Goal: Task Accomplishment & Management: Use online tool/utility

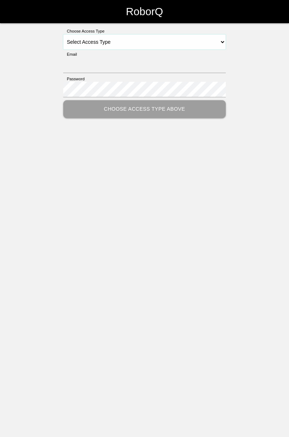
click at [223, 43] on select "Select Access Type Admin Customer Supervisor Worker" at bounding box center [144, 41] width 163 height 15
select select "Worker"
click at [63, 34] on select "Select Access Type Admin Customer Supervisor Worker" at bounding box center [144, 41] width 163 height 15
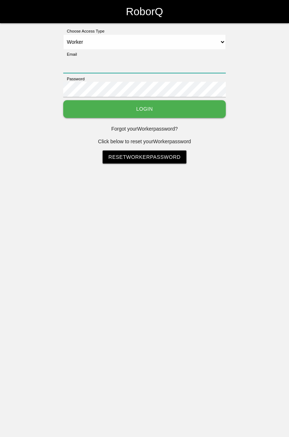
click at [130, 65] on input "Email" at bounding box center [144, 65] width 163 height 16
type input "[PERSON_NAME][EMAIL_ADDRESS][DOMAIN_NAME]"
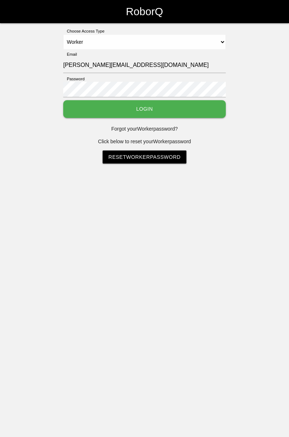
click at [63, 100] on button "Login" at bounding box center [144, 109] width 163 height 18
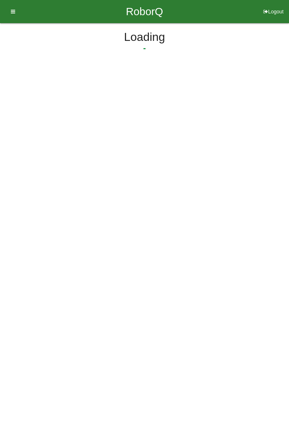
click at [167, 104] on html "RoborQ Logout Loading Dashboard Profile Add Companions Work Instructions Knowle…" at bounding box center [144, 52] width 289 height 104
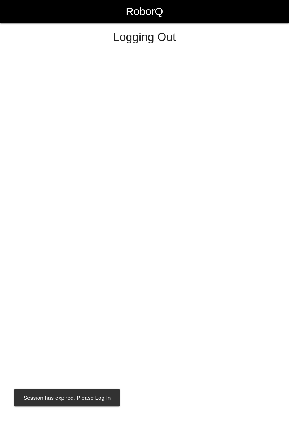
select select "Worker"
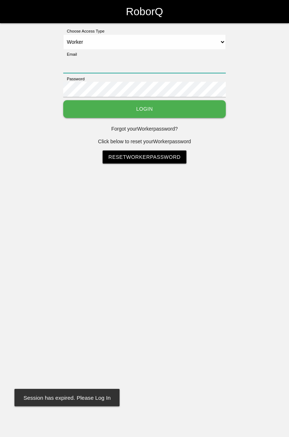
click at [136, 61] on input "Email" at bounding box center [144, 65] width 163 height 16
type input "[PERSON_NAME][EMAIL_ADDRESS][DOMAIN_NAME]"
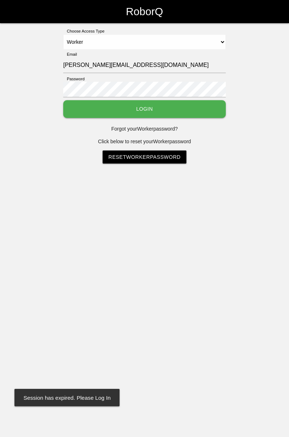
click at [63, 100] on button "Login" at bounding box center [144, 109] width 163 height 18
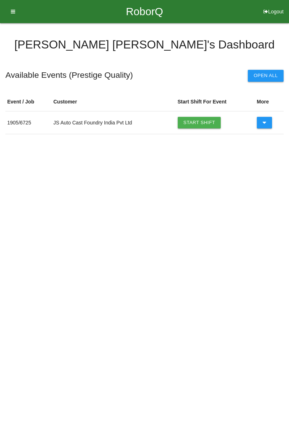
click at [205, 123] on link "Start Shift" at bounding box center [199, 123] width 43 height 12
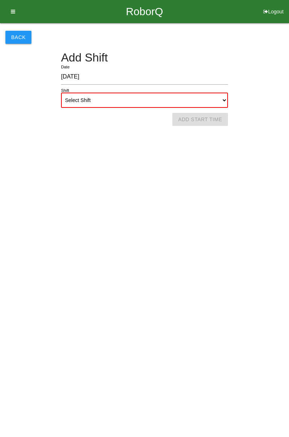
click at [224, 100] on select "Select Shift 1st Shift 2nd Shift 3rd Shift 4th Shift" at bounding box center [144, 100] width 167 height 15
select select "1"
click at [61, 93] on select "Select Shift 1st Shift 2nd Shift 3rd Shift 4th Shift" at bounding box center [144, 100] width 167 height 15
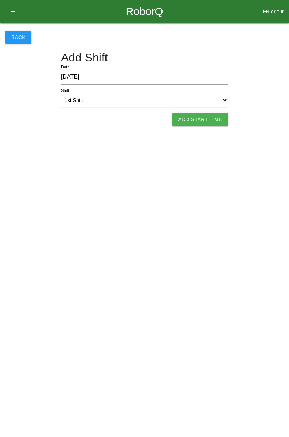
click at [216, 120] on button "Add Start Time" at bounding box center [200, 119] width 56 height 13
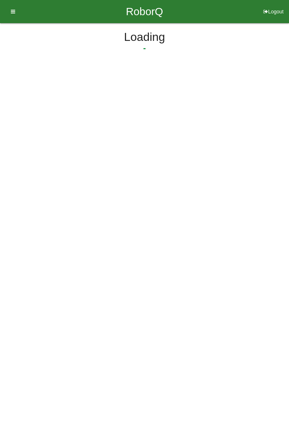
select select "7"
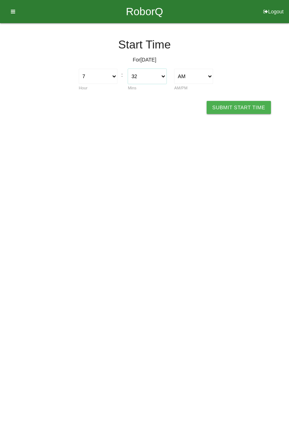
click at [165, 79] on select "00 01 02 03 04 05 06 07 08 09 10 11 12 13 14 15 16 17 18 19 20 21 22 23 24 25 2…" at bounding box center [147, 76] width 39 height 15
select select "0"
click at [128, 69] on select "00 01 02 03 04 05 06 07 08 09 10 11 12 13 14 15 16 17 18 19 20 21 22 23 24 25 2…" at bounding box center [147, 76] width 39 height 15
click at [250, 107] on button "Submit Start Time" at bounding box center [239, 107] width 64 height 13
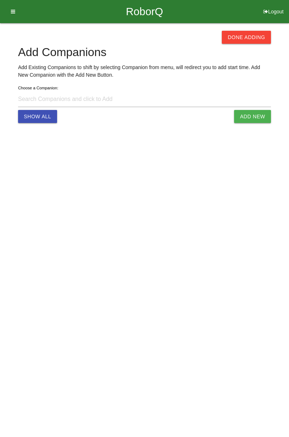
click at [242, 40] on button "Done Adding" at bounding box center [246, 37] width 49 height 13
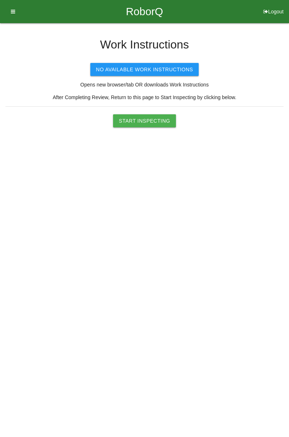
click at [160, 120] on button "Start Inspecting" at bounding box center [144, 120] width 63 height 13
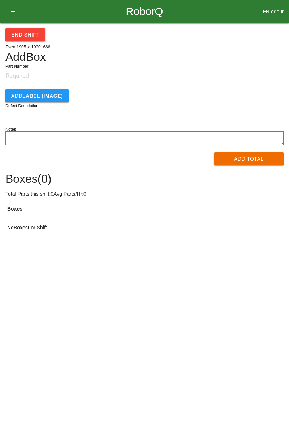
click at [24, 75] on input "Part Number" at bounding box center [144, 76] width 278 height 16
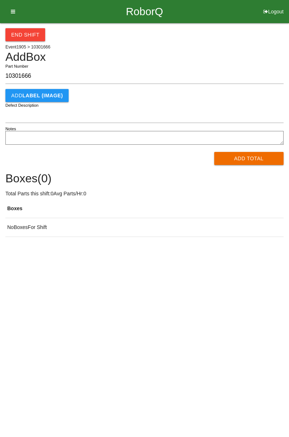
type input "10301666"
click at [248, 158] on button "Add Total" at bounding box center [249, 158] width 70 height 13
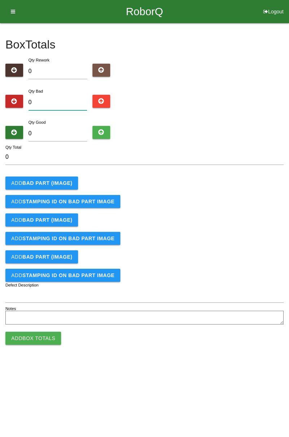
click at [61, 103] on input "0" at bounding box center [58, 103] width 59 height 16
type input "4"
click at [54, 133] on input "0" at bounding box center [58, 134] width 59 height 16
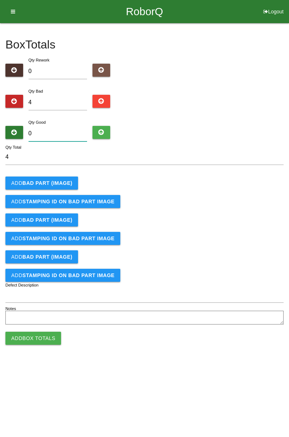
type input "8"
type input "12"
type input "80"
type input "84"
type input "80"
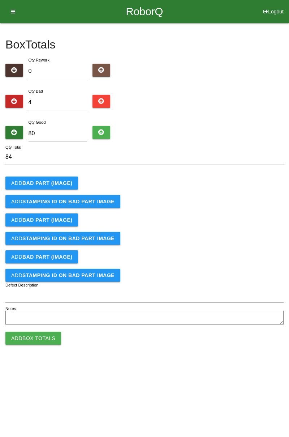
click at [59, 183] on b "BAD PART (IMAGE)" at bounding box center [47, 183] width 50 height 6
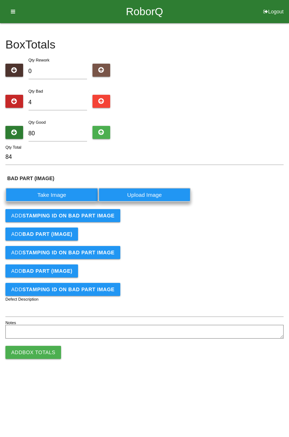
click at [61, 192] on label "Take Image" at bounding box center [51, 195] width 93 height 14
click at [0, 0] on \(IMAGE\) "Take Image" at bounding box center [0, 0] width 0 height 0
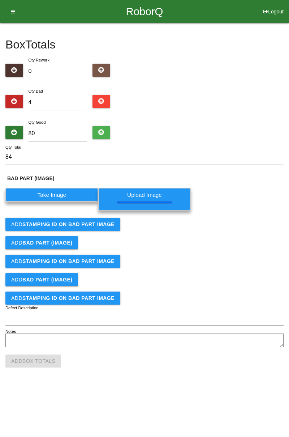
click at [97, 226] on b "STAMPING ID on BAD PART Image" at bounding box center [68, 224] width 92 height 6
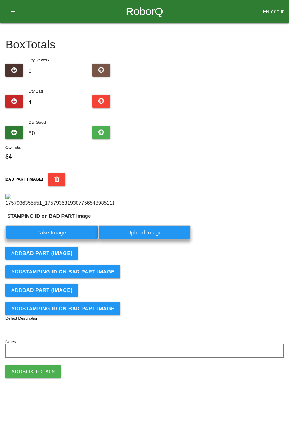
click at [73, 239] on label "Take Image" at bounding box center [51, 232] width 93 height 14
click at [0, 0] on PART "Take Image" at bounding box center [0, 0] width 0 height 0
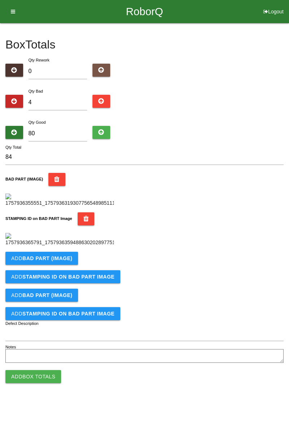
scroll to position [159, 0]
click at [67, 265] on button "Add BAD PART (IMAGE)" at bounding box center [41, 258] width 73 height 13
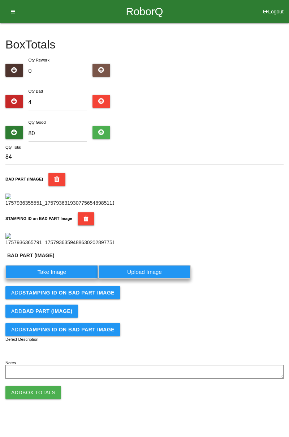
click at [67, 279] on label "Take Image" at bounding box center [51, 272] width 93 height 14
click at [0, 0] on \(IMAGE\) "Take Image" at bounding box center [0, 0] width 0 height 0
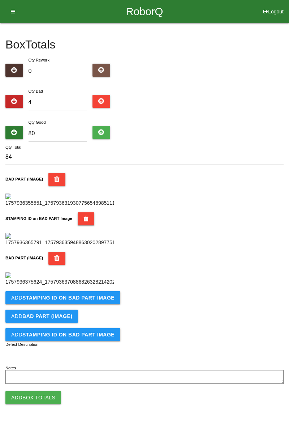
scroll to position [278, 0]
click at [98, 304] on button "Add STAMPING ID on BAD PART Image" at bounding box center [62, 297] width 115 height 13
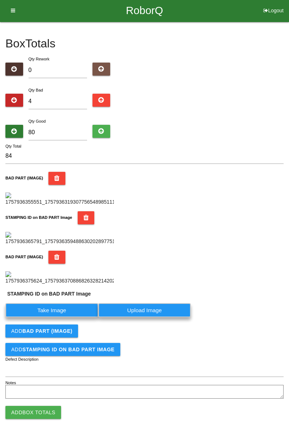
click at [67, 317] on label "Take Image" at bounding box center [51, 310] width 93 height 14
click at [0, 0] on PART "Take Image" at bounding box center [0, 0] width 0 height 0
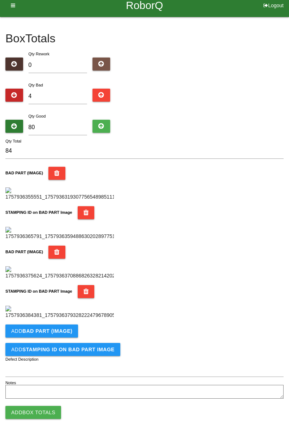
scroll to position [396, 0]
click at [75, 332] on button "Add BAD PART (IMAGE)" at bounding box center [41, 330] width 73 height 13
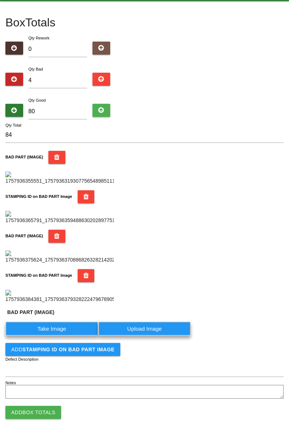
click at [67, 336] on label "Take Image" at bounding box center [51, 328] width 93 height 14
click at [0, 0] on \(IMAGE\) "Take Image" at bounding box center [0, 0] width 0 height 0
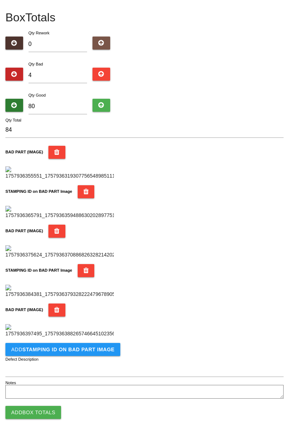
scroll to position [515, 0]
click at [97, 351] on b "STAMPING ID on BAD PART Image" at bounding box center [68, 349] width 92 height 6
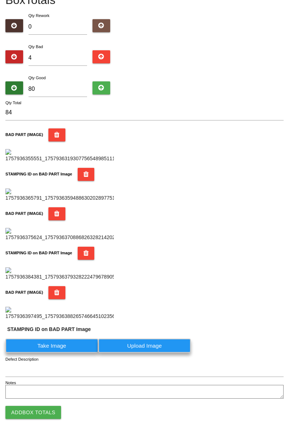
click at [71, 353] on label "Take Image" at bounding box center [51, 345] width 93 height 14
click at [0, 0] on PART "Take Image" at bounding box center [0, 0] width 0 height 0
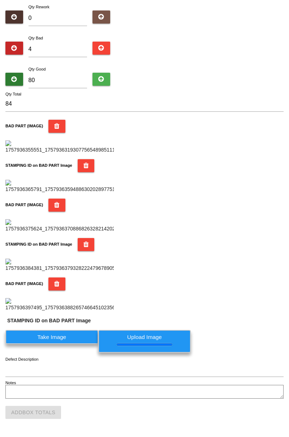
scroll to position [0, 0]
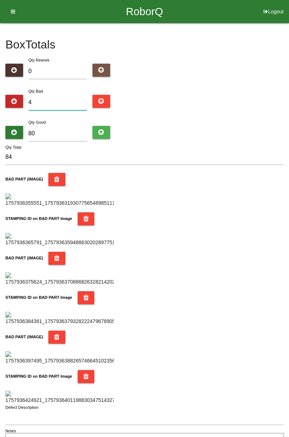
click at [67, 101] on input "4" at bounding box center [58, 103] width 59 height 16
type input "0"
type input "80"
type input "3"
type input "83"
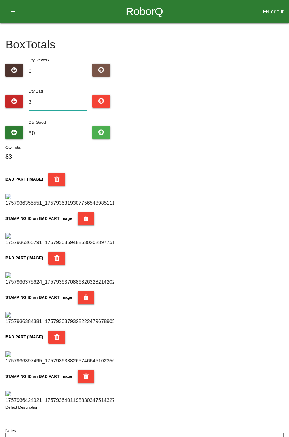
type input "3"
click at [68, 131] on input "80" at bounding box center [58, 134] width 59 height 16
type input "8"
type input "11"
type input "0"
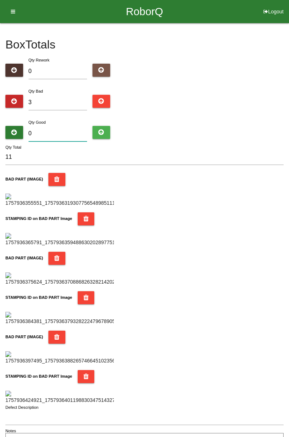
type input "3"
type input "0"
click at [53, 99] on input "3" at bounding box center [58, 103] width 59 height 16
type input "0"
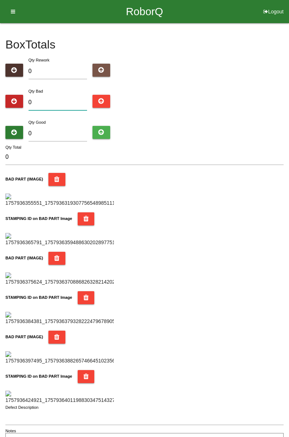
type input "4"
click at [60, 99] on input "4" at bounding box center [58, 103] width 59 height 16
type input "0"
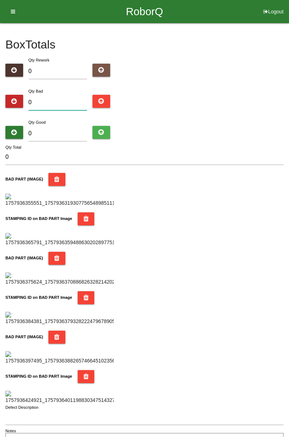
type input "5"
click at [289, 78] on div "Box Totals Translate Weight Weight unit: Rework Weight Bad Weight Good Weight 0…" at bounding box center [144, 236] width 289 height 426
click at [54, 104] on input "5" at bounding box center [58, 103] width 59 height 16
type input "0"
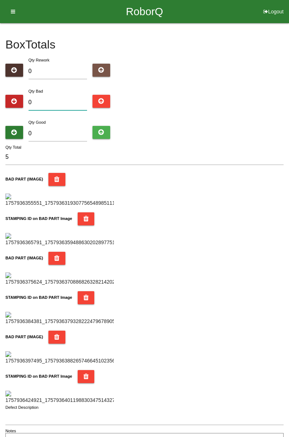
type input "0"
type input "9"
click at [65, 131] on input "0" at bounding box center [58, 134] width 59 height 16
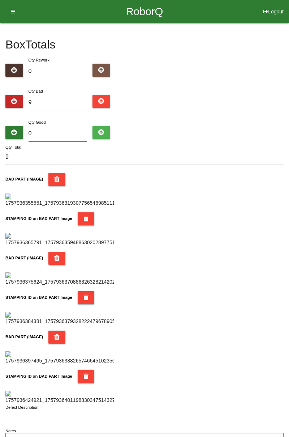
type input "7"
type input "16"
type input "75"
type input "84"
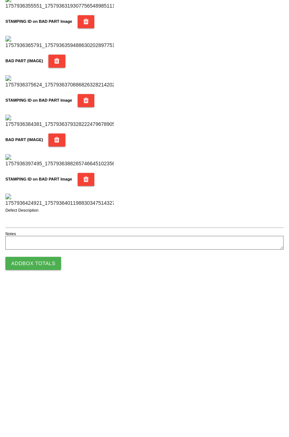
type input "75"
click at [50, 416] on button "Add Box Totals" at bounding box center [33, 412] width 56 height 13
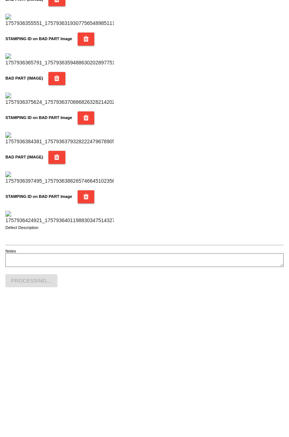
scroll to position [633, 0]
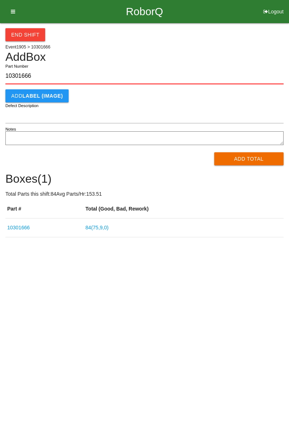
type input "10301666"
click at [252, 161] on button "Add Total" at bounding box center [249, 158] width 70 height 13
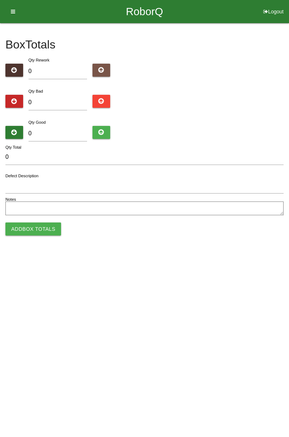
click at [289, 110] on div "Box Totals Translate Weight Weight unit: Rework Weight Bad Weight Good Weight 0…" at bounding box center [144, 120] width 289 height 194
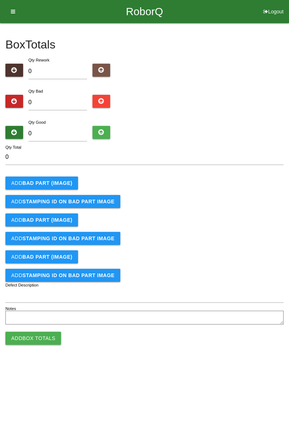
click at [289, 108] on div "Box Totals Translate Weight Weight unit: Rework Weight Bad Weight Good Weight 0…" at bounding box center [144, 174] width 289 height 303
click at [64, 101] on input "0" at bounding box center [58, 103] width 59 height 16
type input "6"
click at [62, 99] on input "6" at bounding box center [58, 103] width 59 height 16
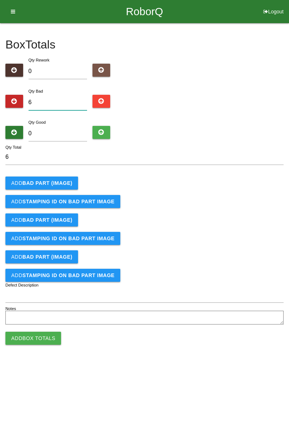
type input "0"
type input "1"
type input "11"
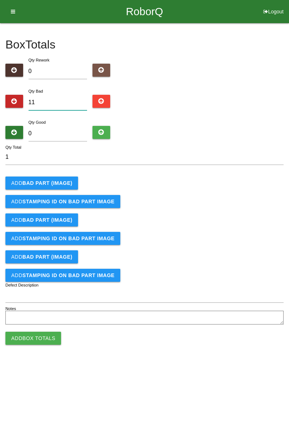
type input "11"
click at [64, 179] on button "Add BAD PART (IMAGE)" at bounding box center [41, 182] width 73 height 13
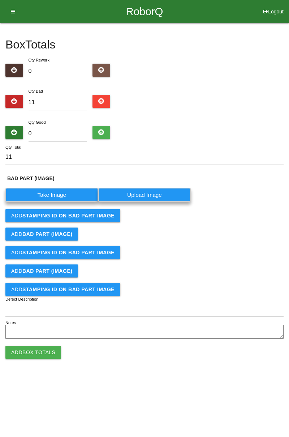
click at [66, 188] on label "Take Image" at bounding box center [51, 195] width 93 height 14
click at [0, 0] on \(IMAGE\) "Take Image" at bounding box center [0, 0] width 0 height 0
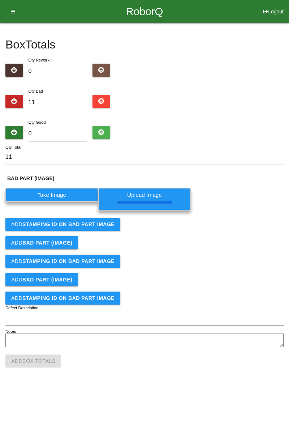
click at [86, 222] on b "STAMPING ID on BAD PART Image" at bounding box center [68, 224] width 92 height 6
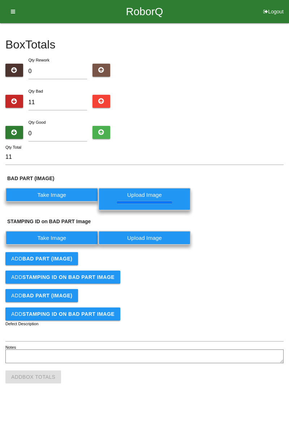
click at [75, 252] on button "Add BAD PART (IMAGE)" at bounding box center [41, 258] width 73 height 13
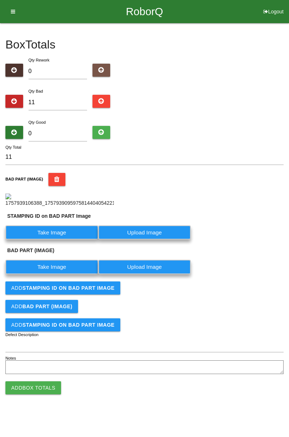
click at [70, 239] on label "Take Image" at bounding box center [51, 232] width 93 height 14
click at [0, 0] on PART "Take Image" at bounding box center [0, 0] width 0 height 0
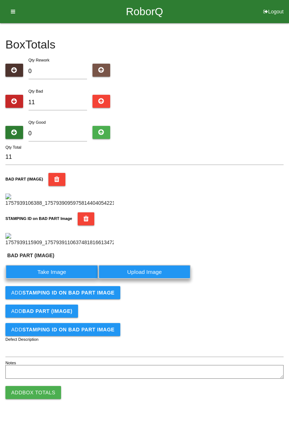
scroll to position [175, 0]
click at [72, 279] on label "Take Image" at bounding box center [51, 272] width 93 height 14
click at [0, 0] on \(IMAGE\) "Take Image" at bounding box center [0, 0] width 0 height 0
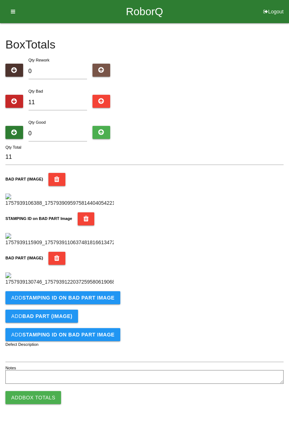
scroll to position [278, 0]
click at [86, 304] on button "Add STAMPING ID on BAD PART Image" at bounding box center [62, 297] width 115 height 13
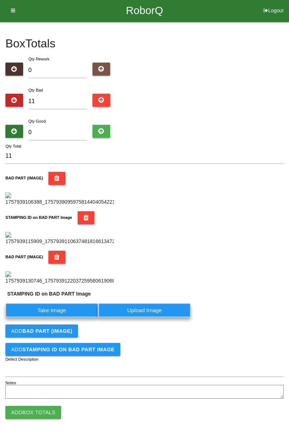
click at [69, 317] on label "Take Image" at bounding box center [51, 310] width 93 height 14
click at [0, 0] on PART "Take Image" at bounding box center [0, 0] width 0 height 0
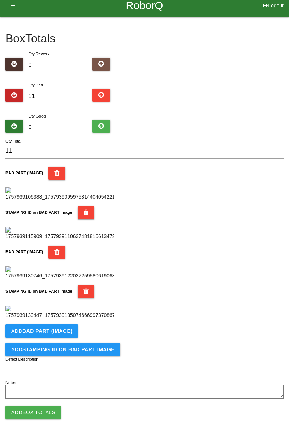
scroll to position [396, 0]
click at [67, 334] on button "Add BAD PART (IMAGE)" at bounding box center [41, 330] width 73 height 13
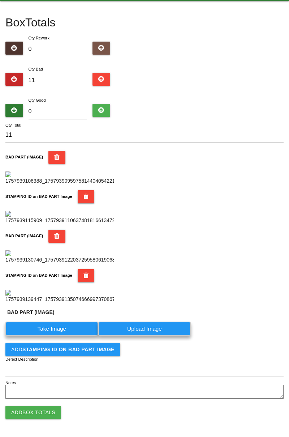
click at [69, 336] on label "Take Image" at bounding box center [51, 328] width 93 height 14
click at [0, 0] on \(IMAGE\) "Take Image" at bounding box center [0, 0] width 0 height 0
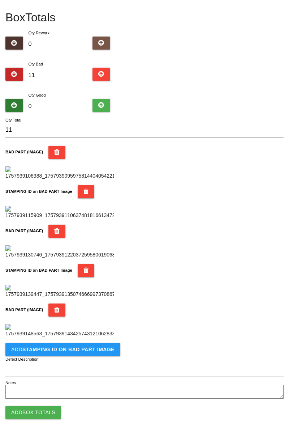
scroll to position [515, 0]
click at [76, 353] on button "Add STAMPING ID on BAD PART Image" at bounding box center [62, 349] width 115 height 13
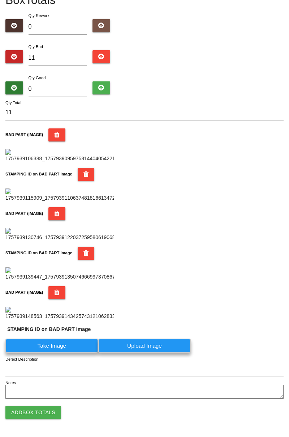
click at [56, 353] on label "Take Image" at bounding box center [51, 345] width 93 height 14
click at [0, 0] on PART "Take Image" at bounding box center [0, 0] width 0 height 0
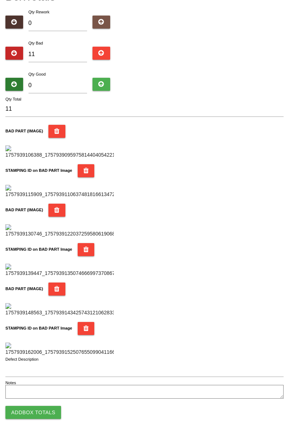
scroll to position [0, 0]
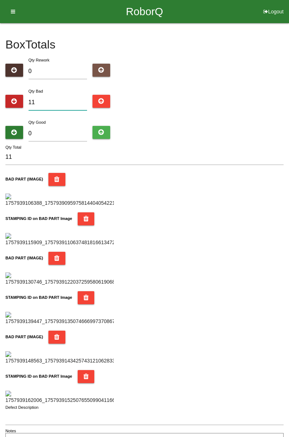
click at [74, 102] on input "11" at bounding box center [58, 103] width 59 height 16
click at [53, 102] on input "11" at bounding box center [58, 103] width 59 height 16
type input "1"
type input "12"
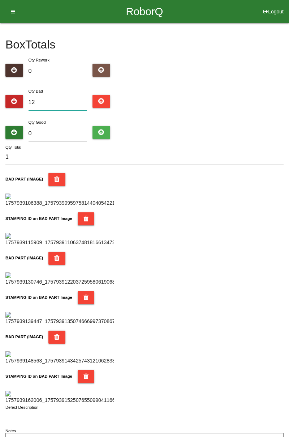
type input "12"
type input "1"
type input "15"
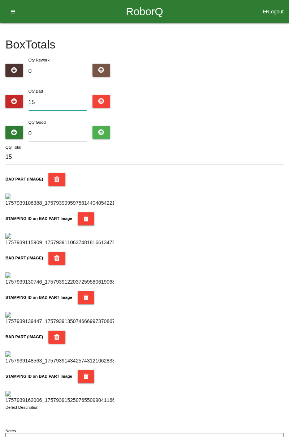
type input "15"
click at [64, 130] on input "0" at bounding box center [58, 134] width 59 height 16
type input "7"
type input "22"
type input "70"
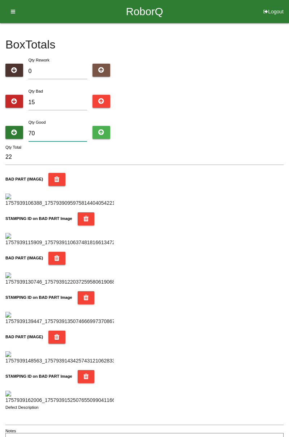
type input "85"
type input "7"
type input "22"
type input "0"
type input "15"
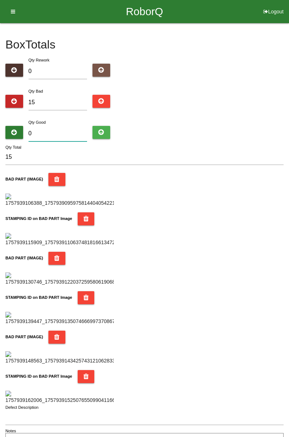
type input "6"
type input "21"
type input "69"
type input "84"
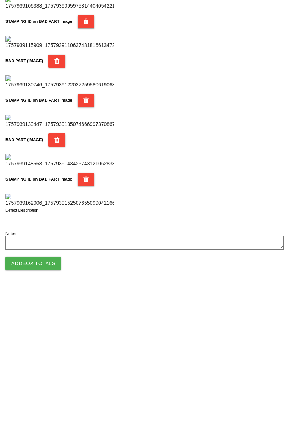
type input "69"
click at [49, 411] on button "Add Box Totals" at bounding box center [33, 412] width 56 height 13
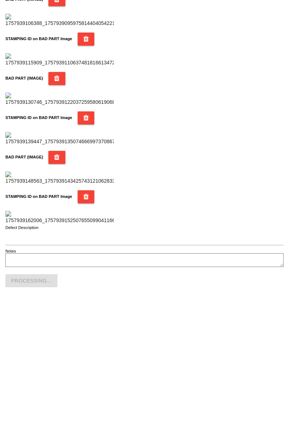
scroll to position [633, 0]
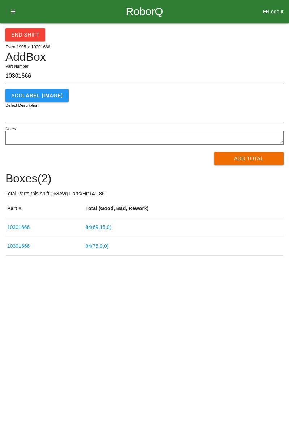
type input "10301666"
click at [243, 162] on button "Add Total" at bounding box center [249, 158] width 70 height 13
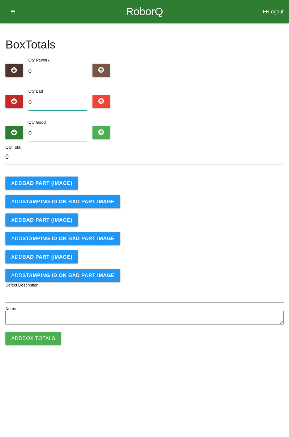
click at [61, 101] on input "0" at bounding box center [58, 103] width 59 height 16
type input "4"
click at [65, 178] on button "Add BAD PART (IMAGE)" at bounding box center [41, 182] width 73 height 13
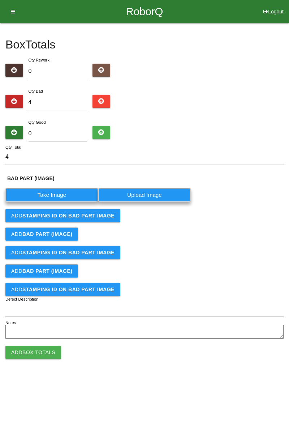
click at [61, 194] on label "Take Image" at bounding box center [51, 195] width 93 height 14
click at [0, 0] on \(IMAGE\) "Take Image" at bounding box center [0, 0] width 0 height 0
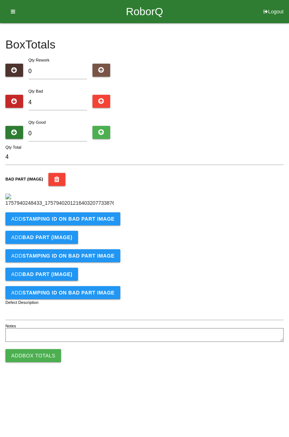
scroll to position [40, 0]
click at [104, 222] on b "STAMPING ID on BAD PART Image" at bounding box center [68, 219] width 92 height 6
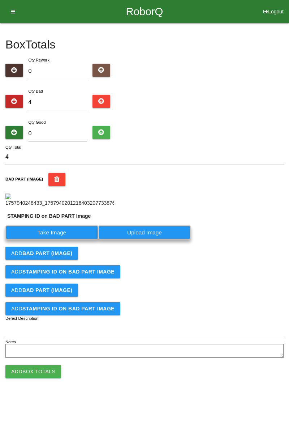
click at [72, 239] on label "Take Image" at bounding box center [51, 232] width 93 height 14
click at [0, 0] on PART "Take Image" at bounding box center [0, 0] width 0 height 0
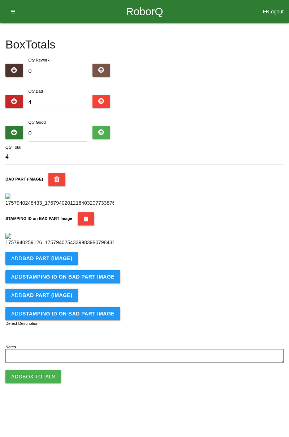
scroll to position [159, 0]
click at [71, 265] on button "Add BAD PART (IMAGE)" at bounding box center [41, 258] width 73 height 13
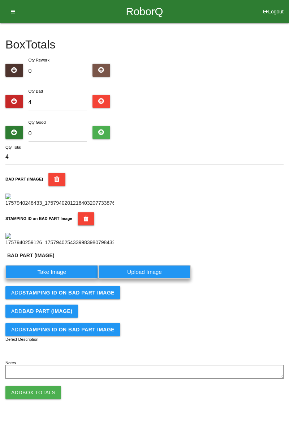
click at [56, 279] on label "Take Image" at bounding box center [51, 272] width 93 height 14
click at [0, 0] on \(IMAGE\) "Take Image" at bounding box center [0, 0] width 0 height 0
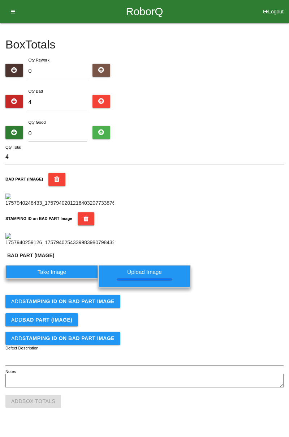
click at [97, 308] on button "Add STAMPING ID on BAD PART Image" at bounding box center [62, 301] width 115 height 13
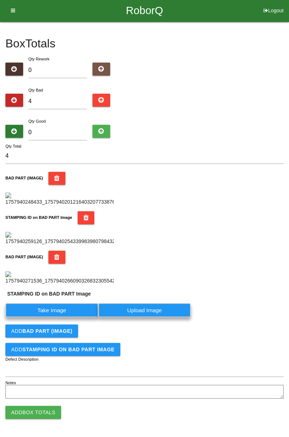
scroll to position [294, 0]
click at [84, 312] on label "Take Image" at bounding box center [51, 310] width 93 height 14
click at [0, 0] on PART "Take Image" at bounding box center [0, 0] width 0 height 0
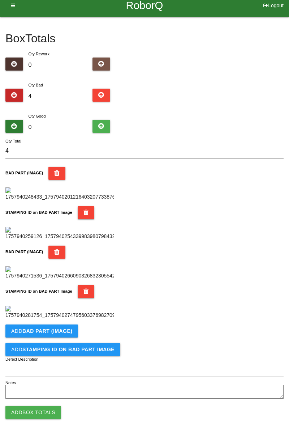
scroll to position [396, 0]
click at [74, 332] on button "Add BAD PART (IMAGE)" at bounding box center [41, 330] width 73 height 13
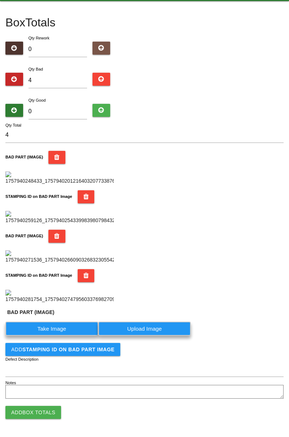
click at [59, 336] on label "Take Image" at bounding box center [51, 328] width 93 height 14
click at [0, 0] on \(IMAGE\) "Take Image" at bounding box center [0, 0] width 0 height 0
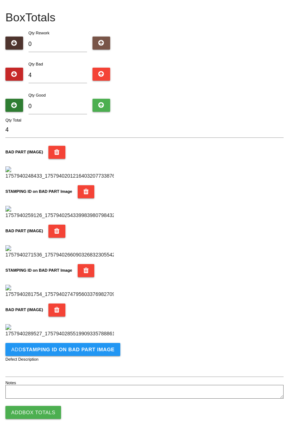
scroll to position [515, 0]
click at [91, 352] on button "Add STAMPING ID on BAD PART Image" at bounding box center [62, 349] width 115 height 13
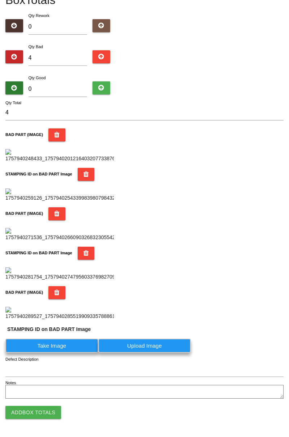
click at [75, 353] on label "Take Image" at bounding box center [51, 345] width 93 height 14
click at [0, 0] on PART "Take Image" at bounding box center [0, 0] width 0 height 0
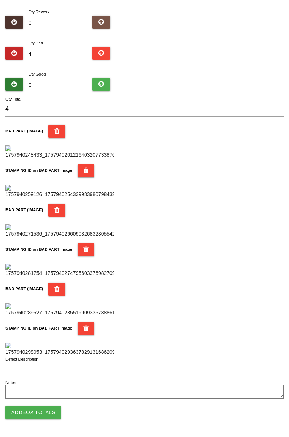
scroll to position [0, 0]
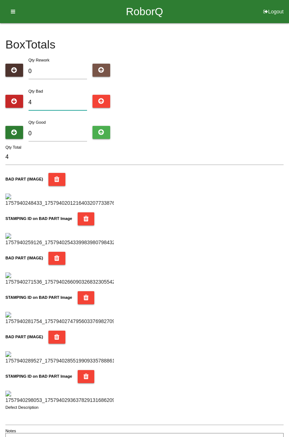
click at [68, 102] on input "4" at bounding box center [58, 103] width 59 height 16
type input "0"
type input "7"
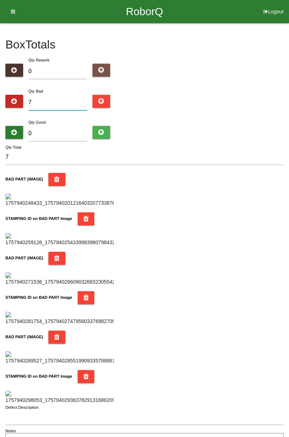
type input "0"
type input "8"
type input "0"
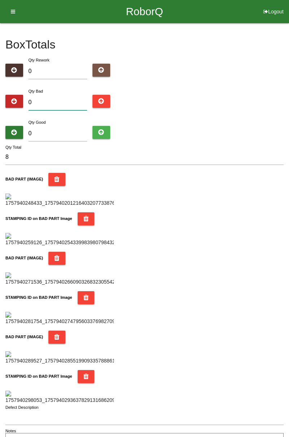
type input "0"
type input "1"
type input "12"
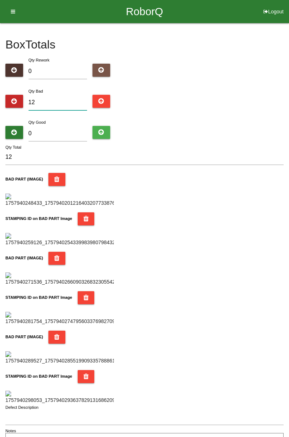
type input "1"
type input "15"
type input "1"
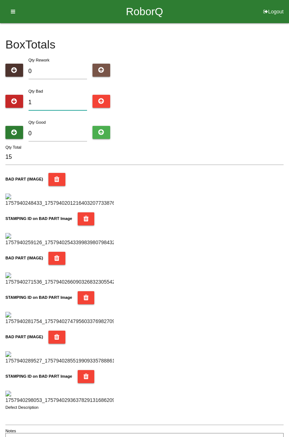
type input "1"
type input "16"
click at [67, 131] on input "0" at bounding box center [58, 134] width 59 height 16
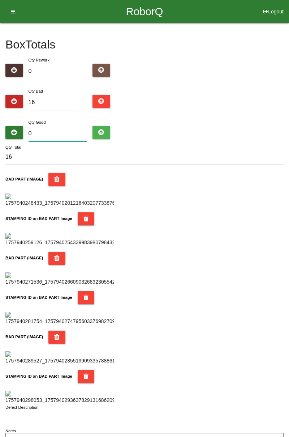
type input "7"
type input "23"
type input "73"
type input "89"
type input "7"
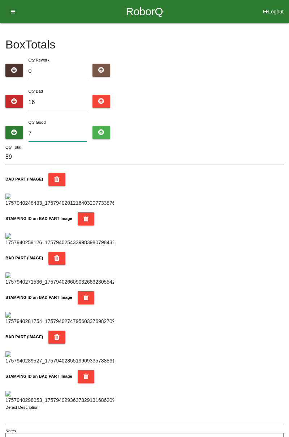
type input "23"
type input "0"
type input "16"
type input "6"
type input "22"
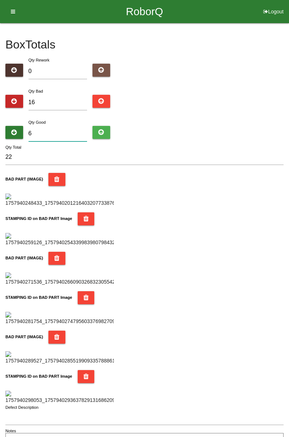
type input "68"
type input "84"
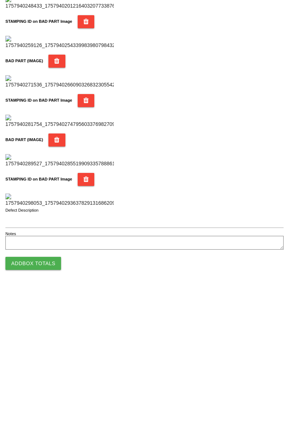
type input "68"
click at [50, 412] on button "Add Box Totals" at bounding box center [33, 412] width 56 height 13
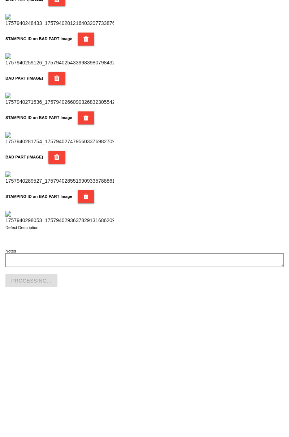
scroll to position [633, 0]
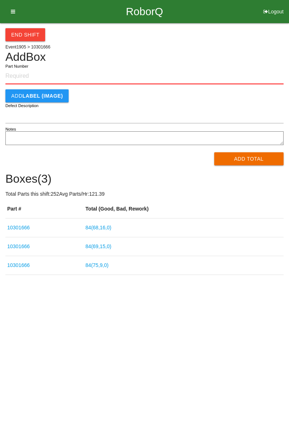
click at [29, 74] on input "Part Number" at bounding box center [144, 76] width 278 height 16
type input "10301666"
click at [257, 158] on button "Add Total" at bounding box center [249, 158] width 70 height 13
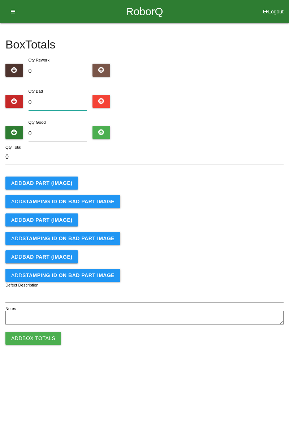
click at [56, 101] on input "0" at bounding box center [58, 103] width 59 height 16
click at [61, 182] on b "BAD PART (IMAGE)" at bounding box center [47, 183] width 50 height 6
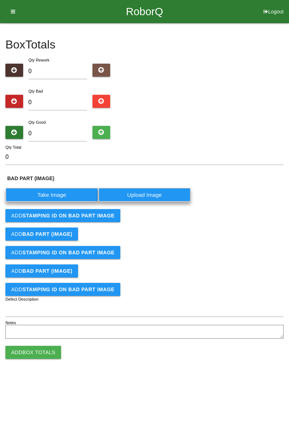
click at [57, 197] on label "Take Image" at bounding box center [51, 195] width 93 height 14
click at [0, 0] on \(IMAGE\) "Take Image" at bounding box center [0, 0] width 0 height 0
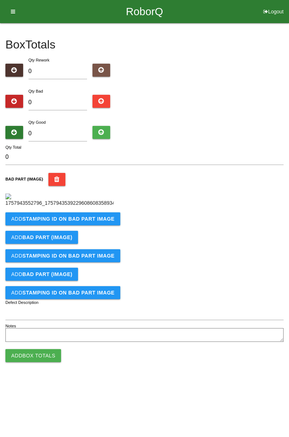
scroll to position [40, 0]
click at [103, 225] on button "Add STAMPING ID on BAD PART Image" at bounding box center [62, 218] width 115 height 13
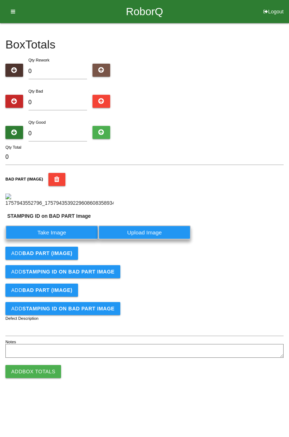
click at [66, 239] on label "Take Image" at bounding box center [51, 232] width 93 height 14
click at [0, 0] on PART "Take Image" at bounding box center [0, 0] width 0 height 0
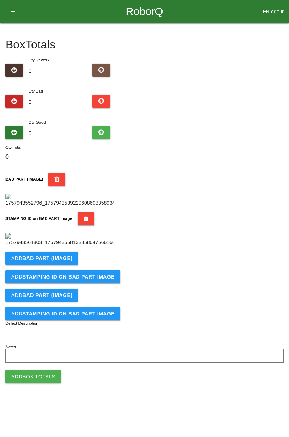
scroll to position [159, 0]
click at [64, 261] on b "BAD PART (IMAGE)" at bounding box center [47, 258] width 50 height 6
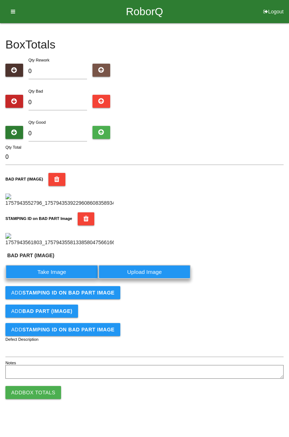
click at [59, 279] on label "Take Image" at bounding box center [51, 272] width 93 height 14
click at [0, 0] on \(IMAGE\) "Take Image" at bounding box center [0, 0] width 0 height 0
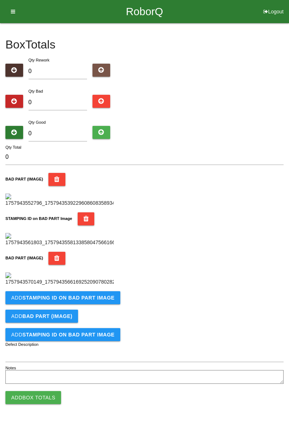
scroll to position [278, 0]
click at [106, 304] on button "Add STAMPING ID on BAD PART Image" at bounding box center [62, 297] width 115 height 13
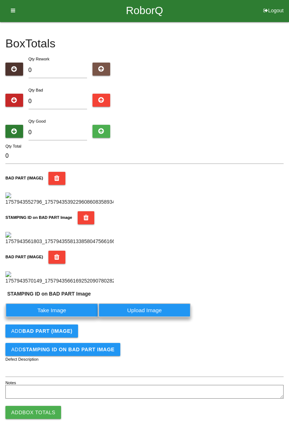
click at [67, 317] on label "Take Image" at bounding box center [51, 310] width 93 height 14
click at [0, 0] on PART "Take Image" at bounding box center [0, 0] width 0 height 0
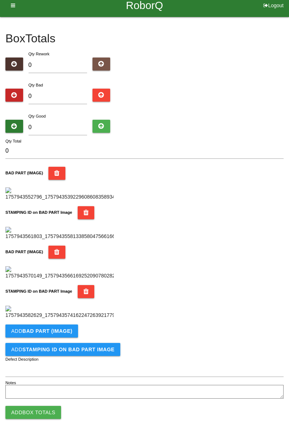
scroll to position [0, 0]
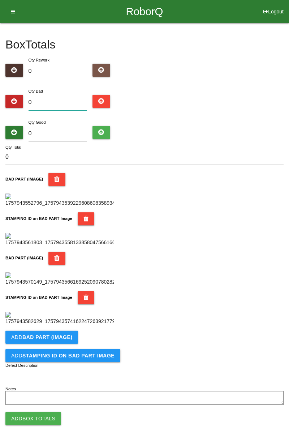
click at [69, 99] on input "0" at bounding box center [58, 103] width 59 height 16
type input "3"
type input "0"
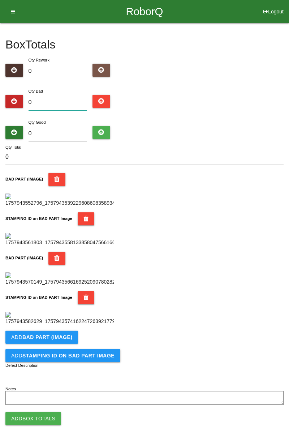
type input "2"
